Goal: Ask a question

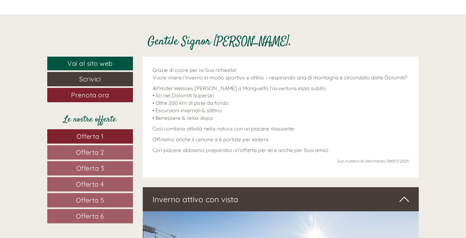
scroll to position [228, 0]
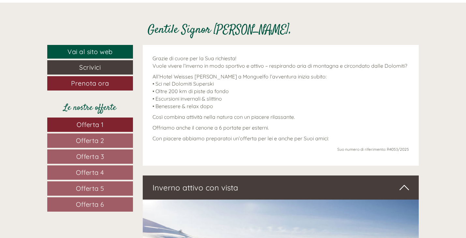
click at [94, 124] on span "Offerta 1" at bounding box center [90, 125] width 27 height 8
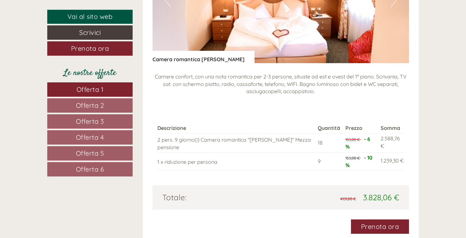
scroll to position [882, 0]
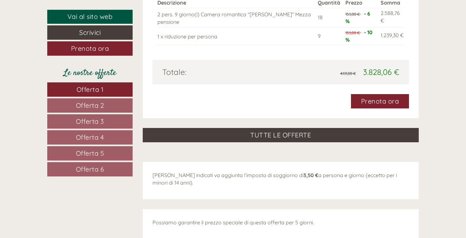
click at [91, 104] on span "Offerta 2" at bounding box center [90, 105] width 28 height 8
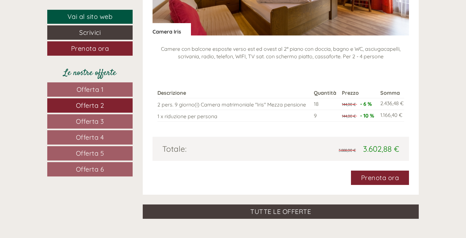
click at [99, 119] on span "Offerta 3" at bounding box center [90, 121] width 28 height 8
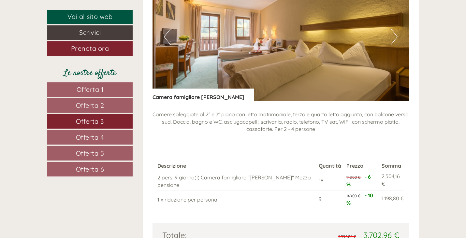
scroll to position [817, 0]
click at [87, 139] on span "Offerta 4" at bounding box center [90, 137] width 28 height 8
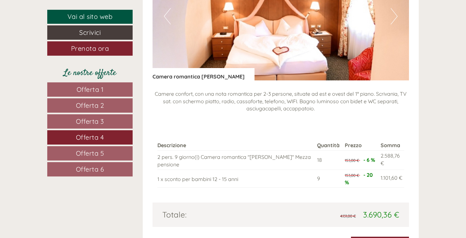
scroll to position [850, 0]
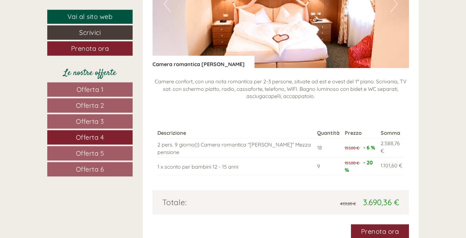
click at [88, 152] on span "Offerta 5" at bounding box center [90, 153] width 28 height 8
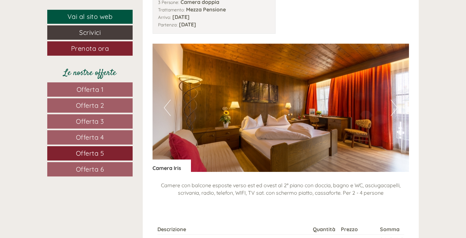
scroll to position [817, 0]
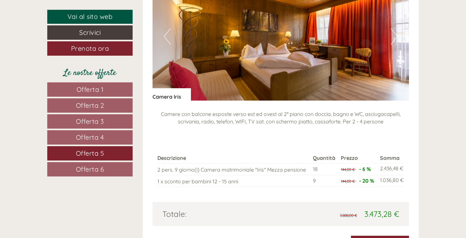
click at [82, 169] on span "Offerta 6" at bounding box center [90, 169] width 28 height 8
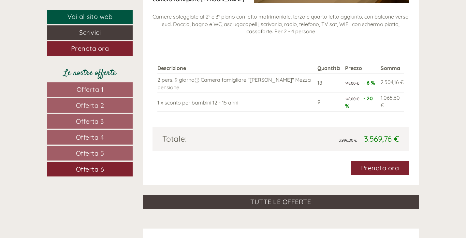
scroll to position [915, 0]
click at [104, 89] on link "Offerta 1" at bounding box center [89, 90] width 85 height 14
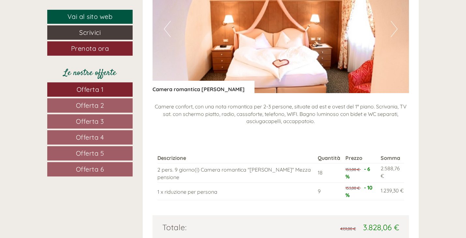
scroll to position [817, 0]
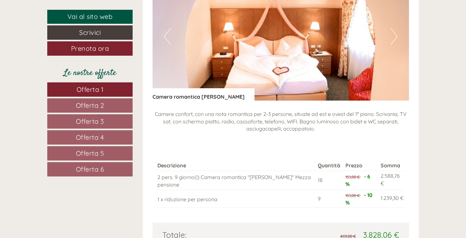
click at [396, 35] on button "Next" at bounding box center [394, 36] width 7 height 16
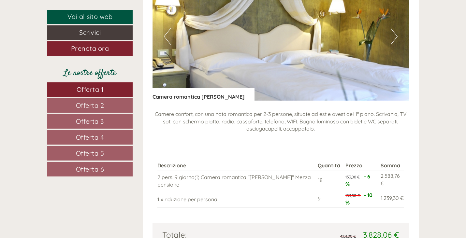
scroll to position [785, 0]
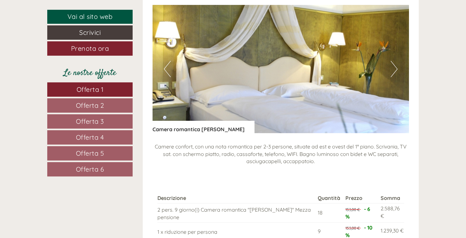
click at [392, 75] on button "Next" at bounding box center [394, 69] width 7 height 16
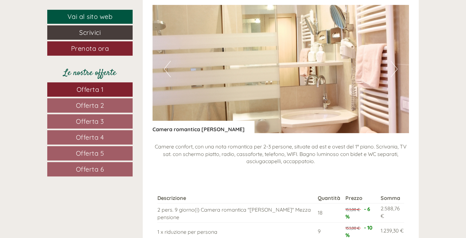
click at [392, 74] on button "Next" at bounding box center [394, 69] width 7 height 16
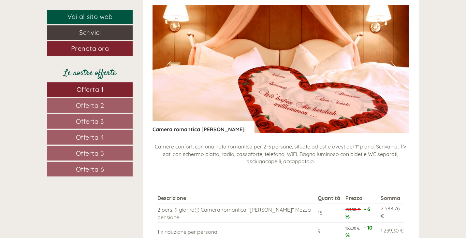
click at [393, 74] on button "Next" at bounding box center [394, 69] width 7 height 16
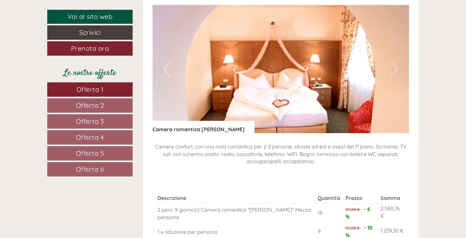
click at [393, 73] on button "Next" at bounding box center [394, 69] width 7 height 16
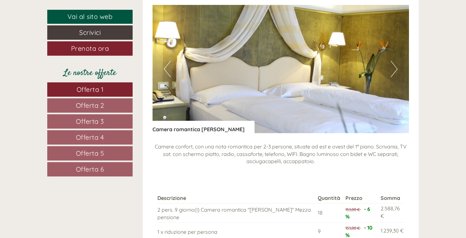
click at [393, 73] on button "Next" at bounding box center [394, 69] width 7 height 16
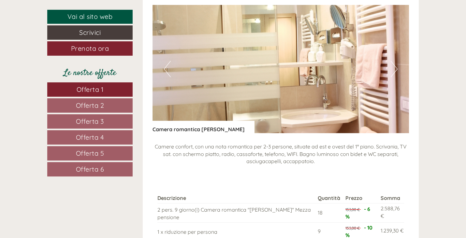
click at [99, 102] on span "Offerta 2" at bounding box center [90, 105] width 28 height 8
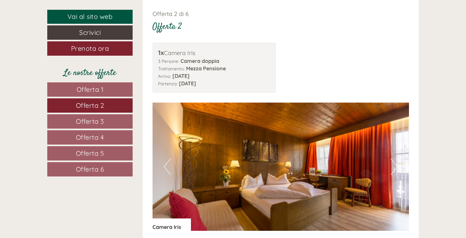
scroll to position [719, 0]
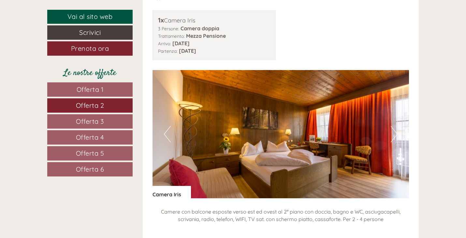
click at [390, 127] on img at bounding box center [281, 134] width 257 height 128
click at [393, 133] on button "Next" at bounding box center [394, 134] width 7 height 16
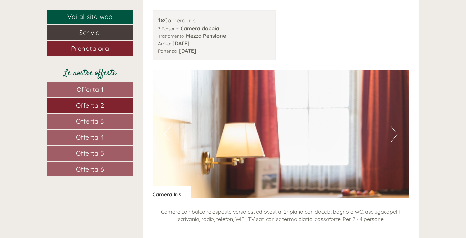
click at [393, 133] on button "Next" at bounding box center [394, 134] width 7 height 16
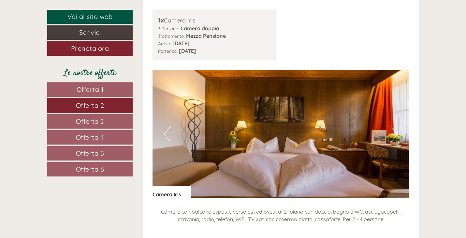
click at [393, 133] on button "Next" at bounding box center [394, 134] width 7 height 16
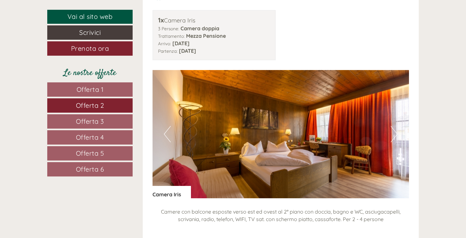
click at [393, 133] on button "Next" at bounding box center [394, 134] width 7 height 16
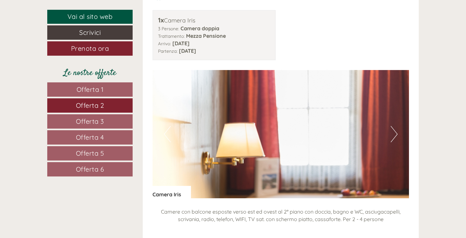
click at [393, 133] on button "Next" at bounding box center [394, 134] width 7 height 16
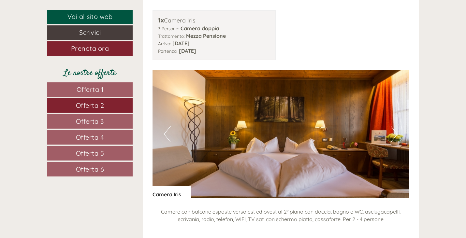
click at [393, 132] on button "Next" at bounding box center [394, 134] width 7 height 16
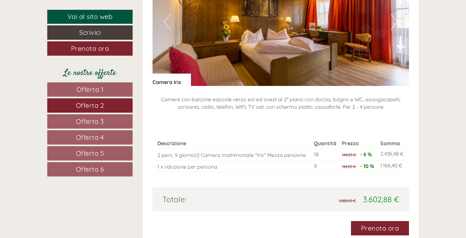
scroll to position [817, 0]
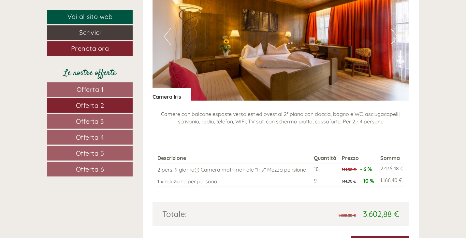
click at [98, 120] on span "Offerta 3" at bounding box center [90, 121] width 28 height 8
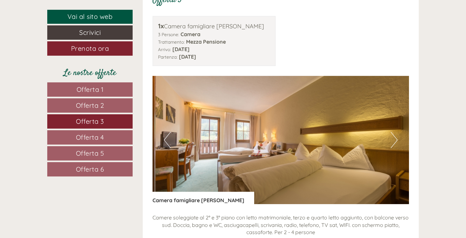
scroll to position [719, 0]
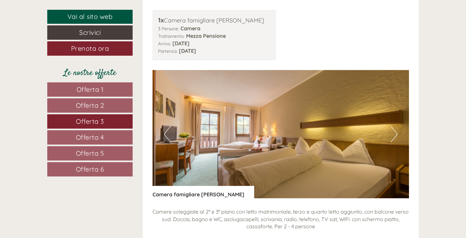
click at [389, 139] on img at bounding box center [281, 134] width 257 height 128
click at [393, 137] on button "Next" at bounding box center [394, 134] width 7 height 16
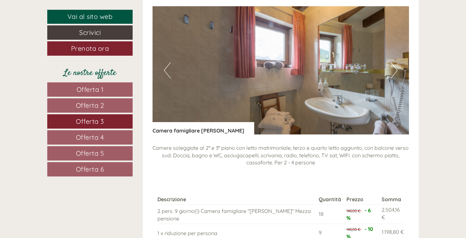
scroll to position [752, 0]
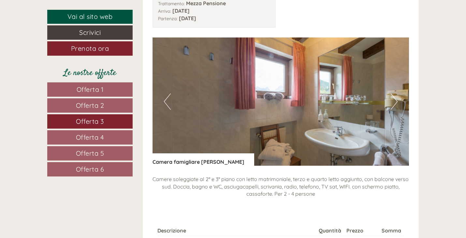
click at [397, 102] on button "Next" at bounding box center [394, 102] width 7 height 16
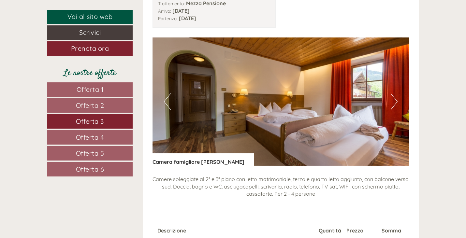
click at [397, 101] on button "Next" at bounding box center [394, 102] width 7 height 16
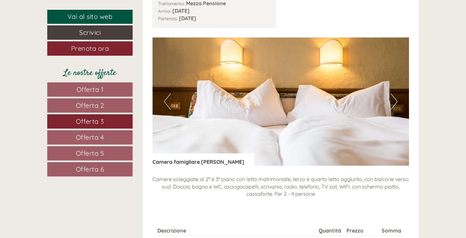
click at [397, 101] on button "Next" at bounding box center [394, 102] width 7 height 16
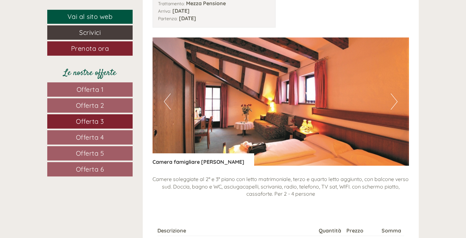
click at [397, 100] on button "Next" at bounding box center [394, 102] width 7 height 16
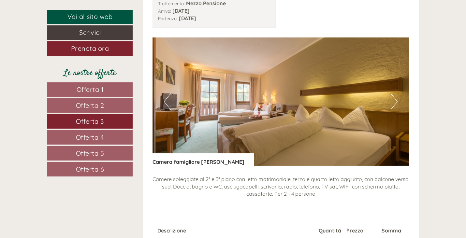
click at [397, 100] on button "Next" at bounding box center [394, 102] width 7 height 16
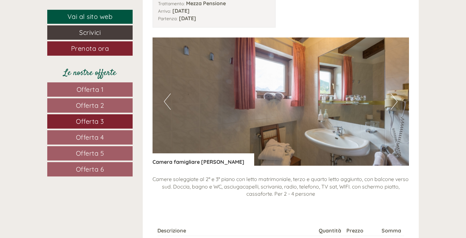
click at [397, 100] on button "Next" at bounding box center [394, 102] width 7 height 16
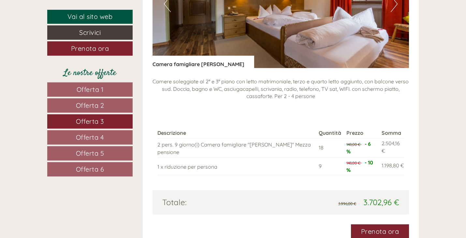
scroll to position [882, 0]
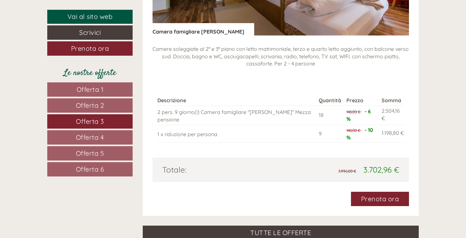
click at [110, 103] on link "Offerta 2" at bounding box center [89, 105] width 85 height 14
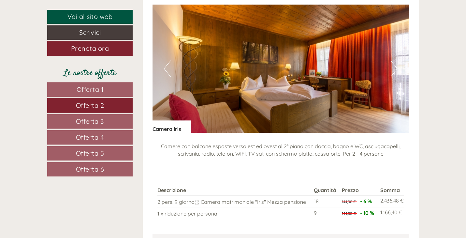
scroll to position [817, 0]
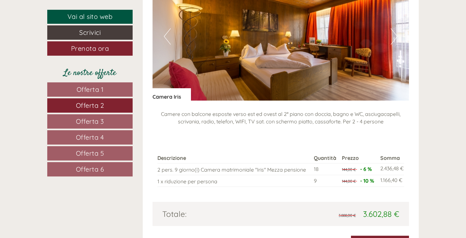
click at [95, 92] on span "Offerta 1" at bounding box center [90, 89] width 27 height 8
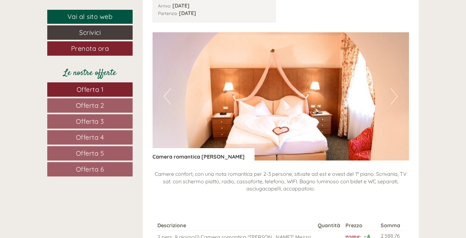
scroll to position [752, 0]
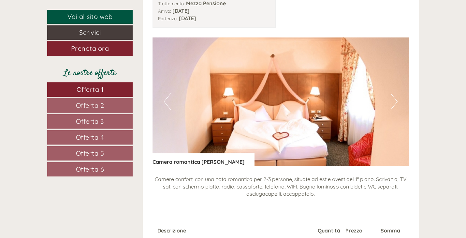
click at [396, 103] on button "Next" at bounding box center [394, 102] width 7 height 16
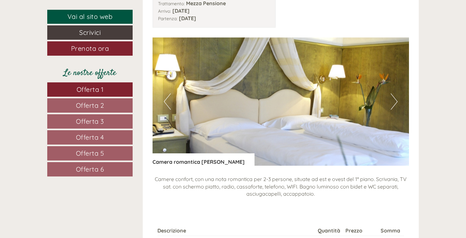
click at [396, 103] on button "Next" at bounding box center [394, 102] width 7 height 16
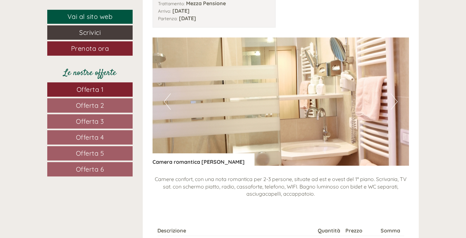
click at [396, 103] on button "Next" at bounding box center [394, 102] width 7 height 16
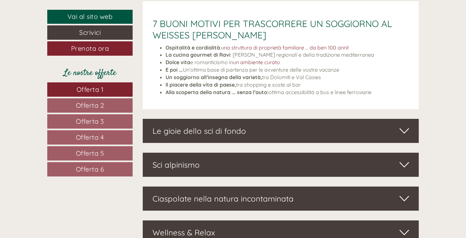
scroll to position [1241, 0]
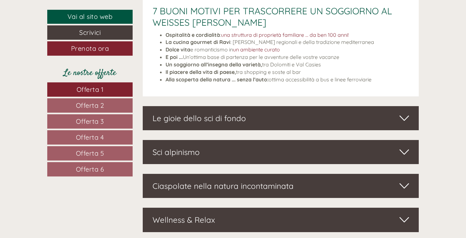
click at [263, 119] on div "Le gioie dello sci di fondo" at bounding box center [281, 118] width 277 height 24
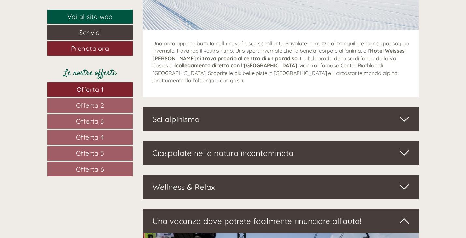
scroll to position [1502, 0]
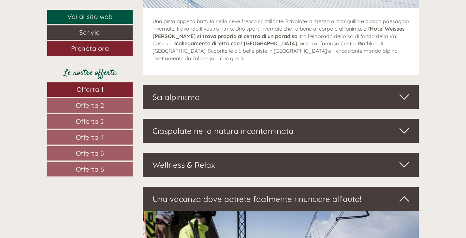
click at [241, 124] on div "Ciaspolate nella natura incontaminata" at bounding box center [281, 131] width 277 height 24
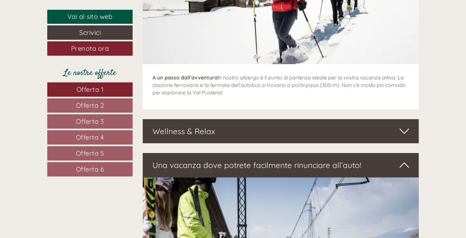
scroll to position [1730, 0]
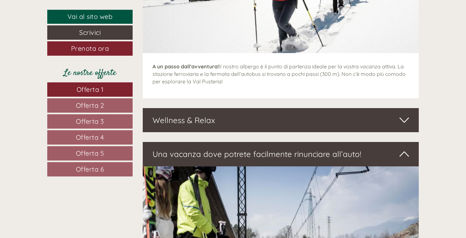
click at [249, 113] on div "Wellness & Relax" at bounding box center [281, 120] width 277 height 24
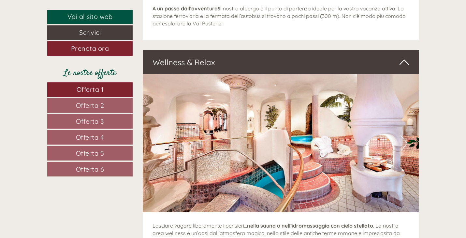
scroll to position [1796, 0]
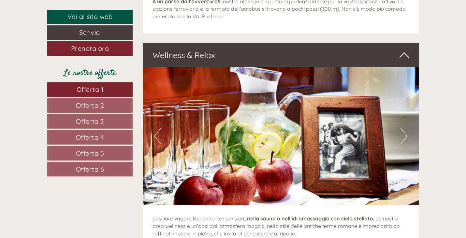
click at [402, 133] on button "Next" at bounding box center [404, 136] width 7 height 16
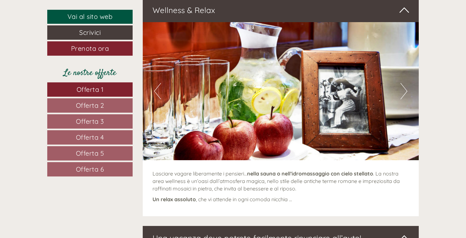
scroll to position [1828, 0]
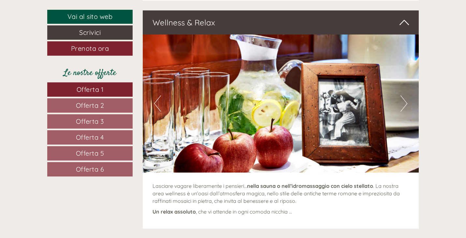
click at [408, 98] on img at bounding box center [281, 104] width 277 height 138
click at [405, 96] on button "Next" at bounding box center [404, 104] width 7 height 16
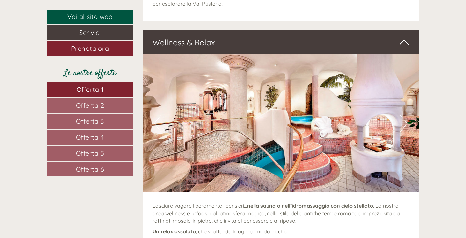
scroll to position [1796, 0]
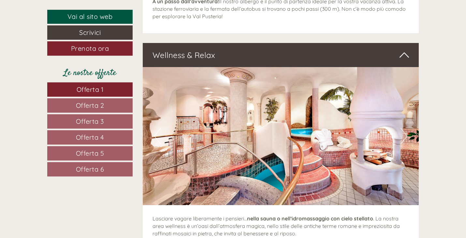
click at [402, 130] on button "Next" at bounding box center [404, 136] width 7 height 16
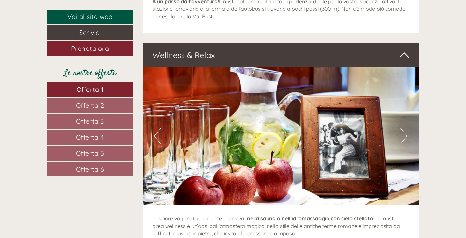
click at [402, 130] on button "Next" at bounding box center [404, 136] width 7 height 16
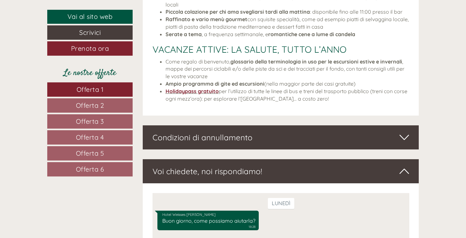
scroll to position [2350, 0]
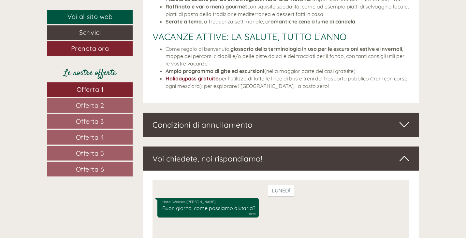
click at [283, 123] on div "Condizioni di annullamento" at bounding box center [281, 125] width 277 height 24
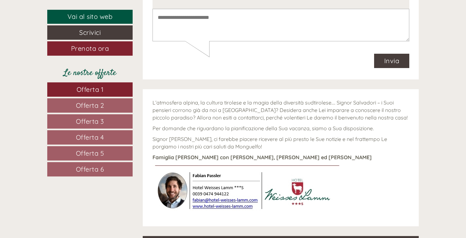
scroll to position [2774, 0]
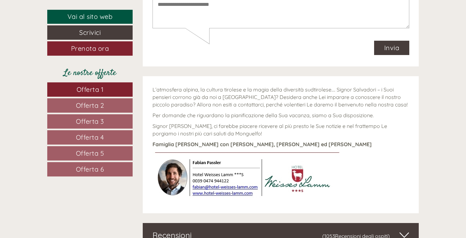
click at [218, 181] on img at bounding box center [248, 175] width 191 height 49
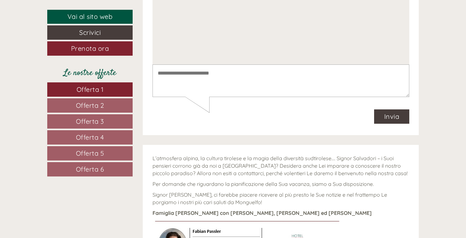
scroll to position [2643, 0]
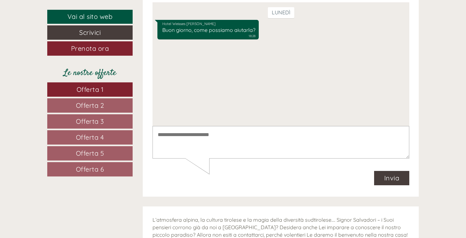
click at [206, 138] on textarea at bounding box center [280, 142] width 257 height 33
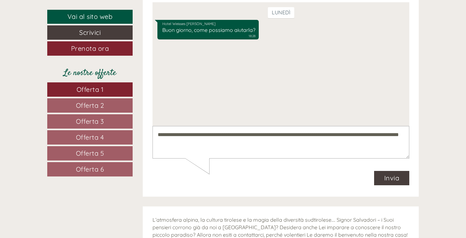
type textarea "**********"
click at [400, 177] on button "Invia" at bounding box center [392, 178] width 36 height 14
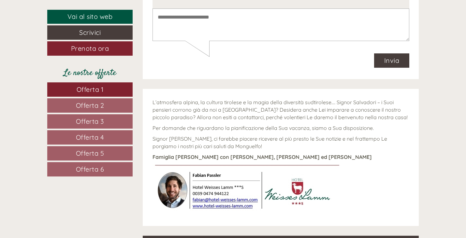
scroll to position [2774, 0]
